Goal: Transaction & Acquisition: Purchase product/service

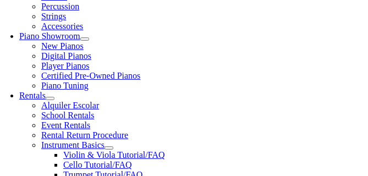
scroll to position [266, 0]
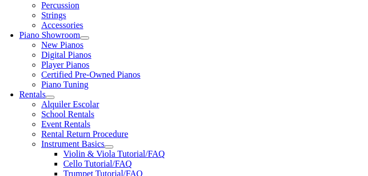
type input "1"
select select "[GEOGRAPHIC_DATA]"
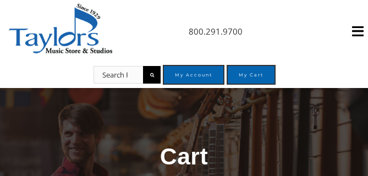
select select "[GEOGRAPHIC_DATA]"
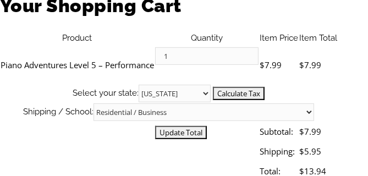
scroll to position [299, 0]
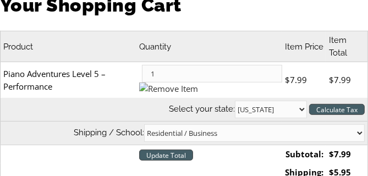
click at [193, 150] on input "Update Total" at bounding box center [166, 155] width 54 height 11
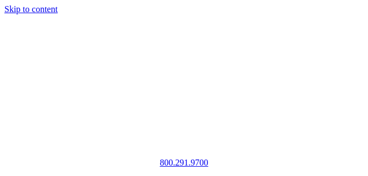
select select "[GEOGRAPHIC_DATA]"
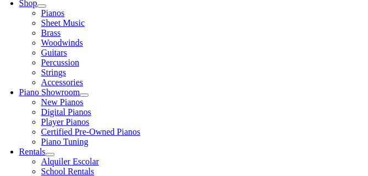
scroll to position [206, 0]
